Goal: Information Seeking & Learning: Learn about a topic

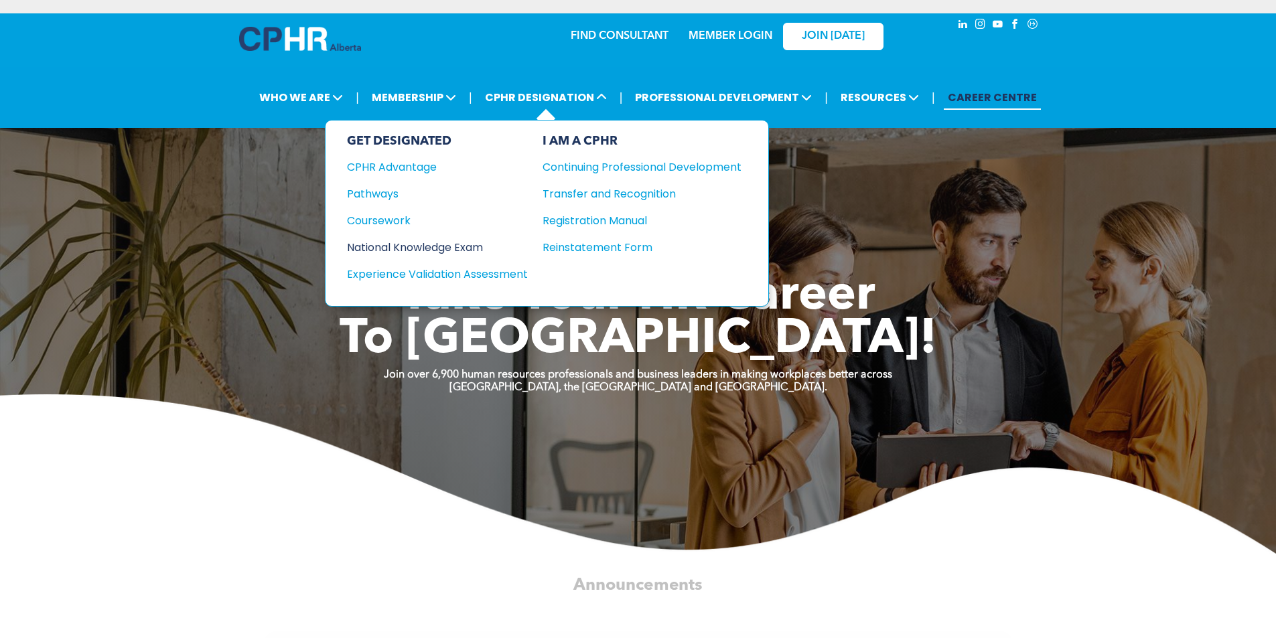
click at [432, 248] on div "National Knowledge Exam" at bounding box center [428, 247] width 163 height 17
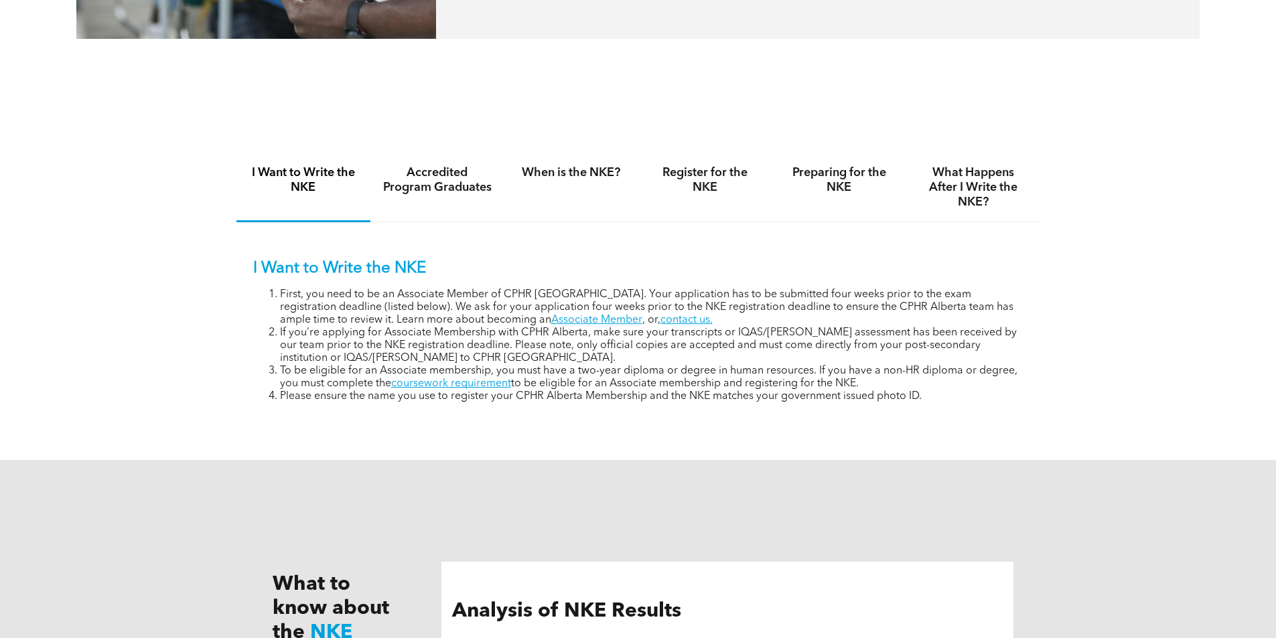
scroll to position [871, 0]
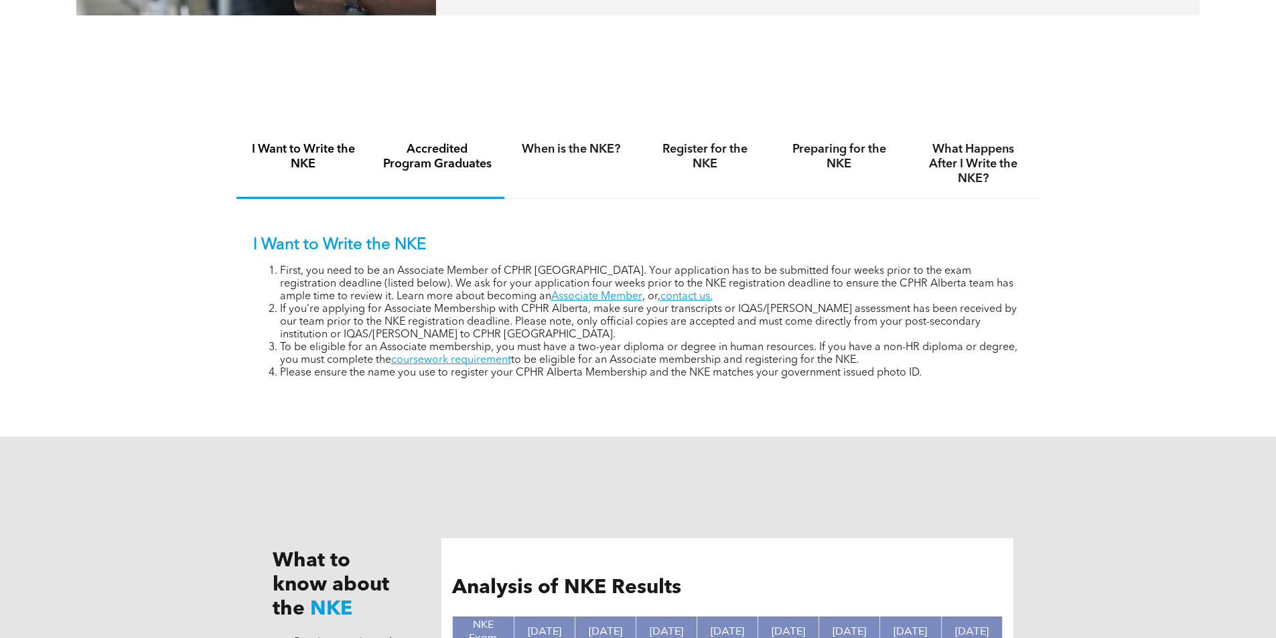
click at [443, 162] on h4 "Accredited Program Graduates" at bounding box center [437, 156] width 110 height 29
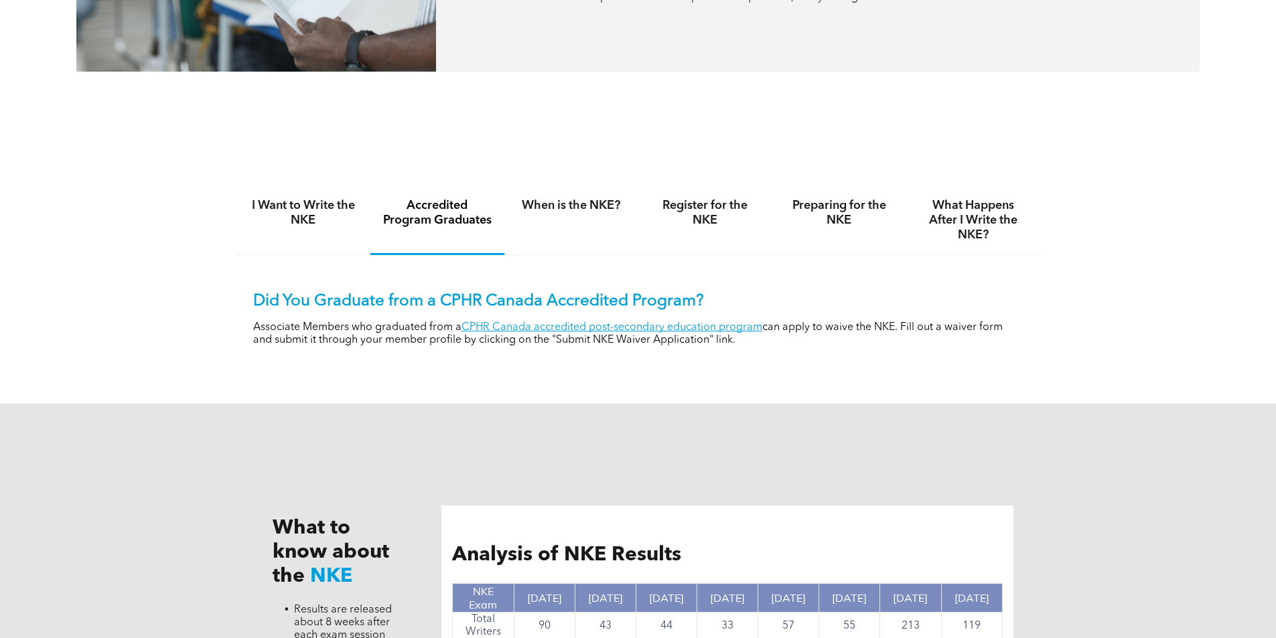
scroll to position [804, 0]
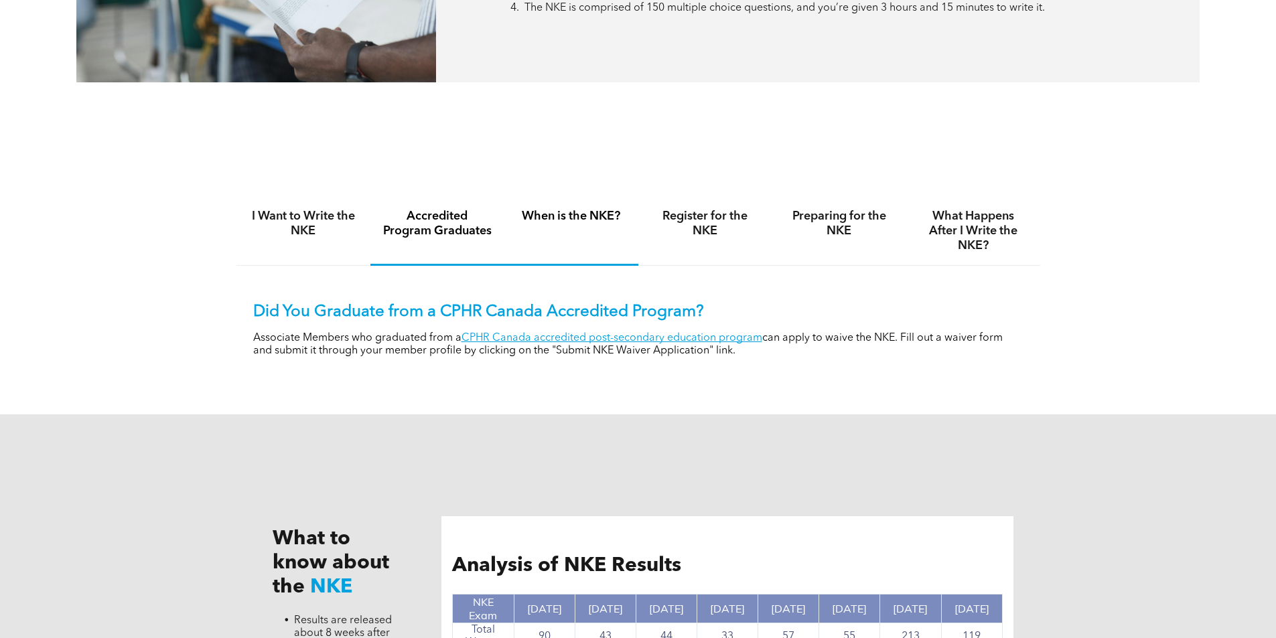
click at [587, 214] on h4 "When is the NKE?" at bounding box center [571, 216] width 110 height 15
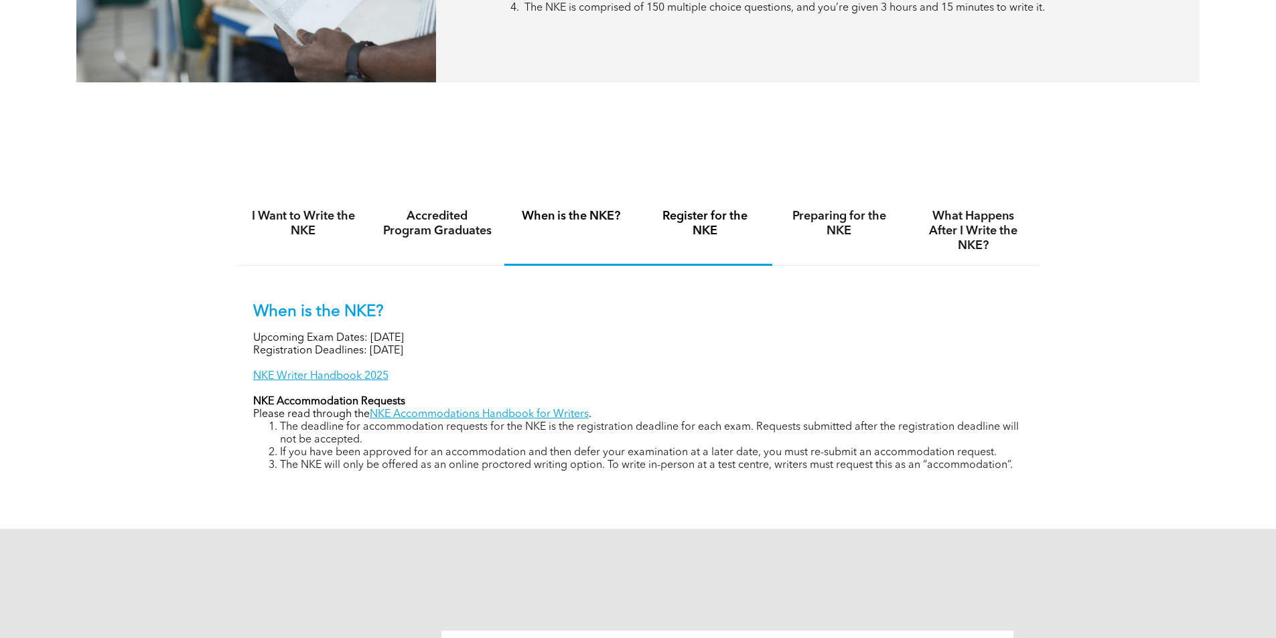
click at [689, 222] on h4 "Register for the NKE" at bounding box center [705, 223] width 110 height 29
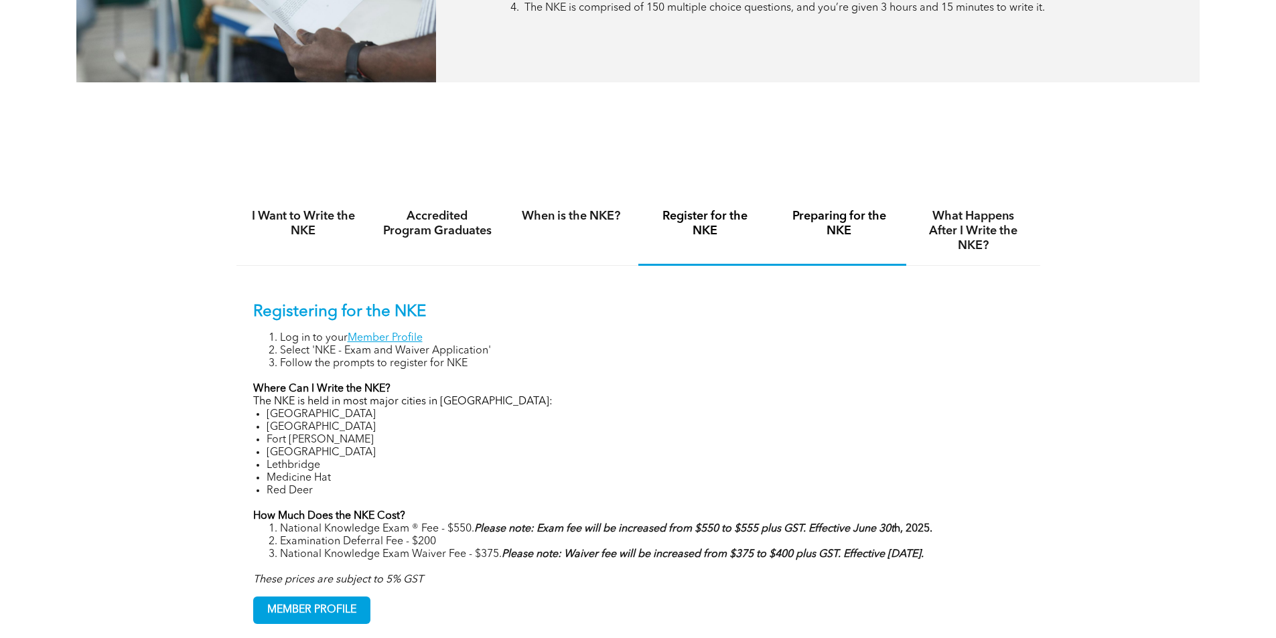
click at [810, 237] on div "Preparing for the NKE" at bounding box center [839, 231] width 134 height 69
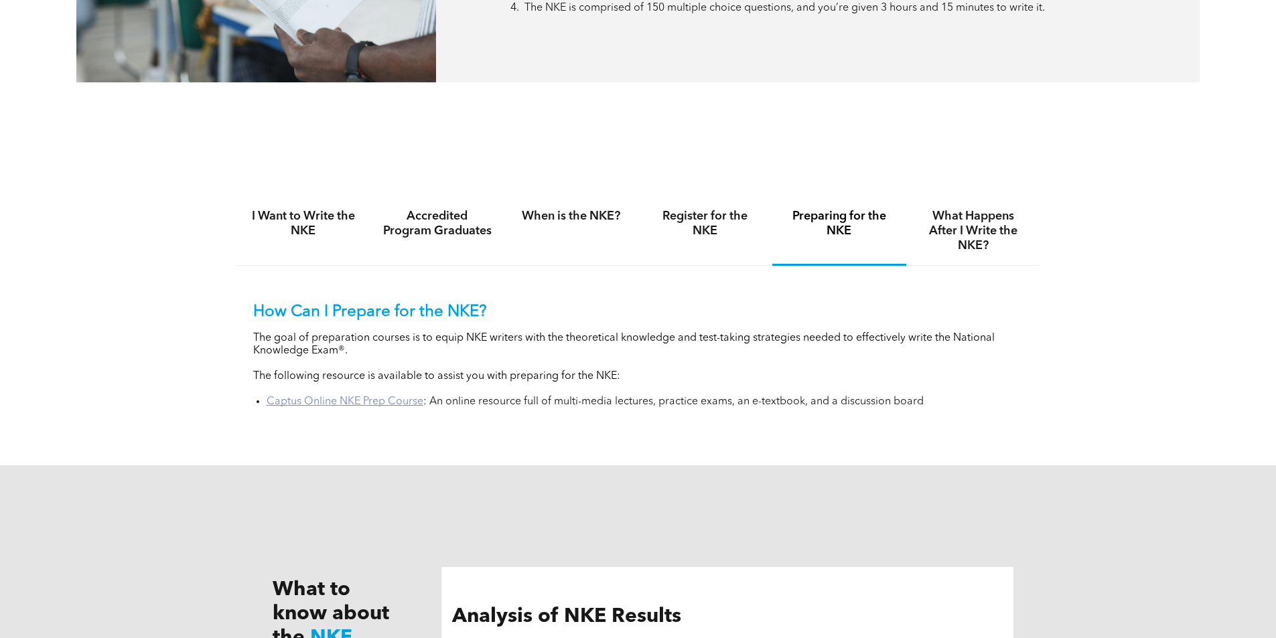
click at [387, 399] on link "Captus Online NKE Prep Course" at bounding box center [345, 402] width 157 height 11
